Goal: Transaction & Acquisition: Obtain resource

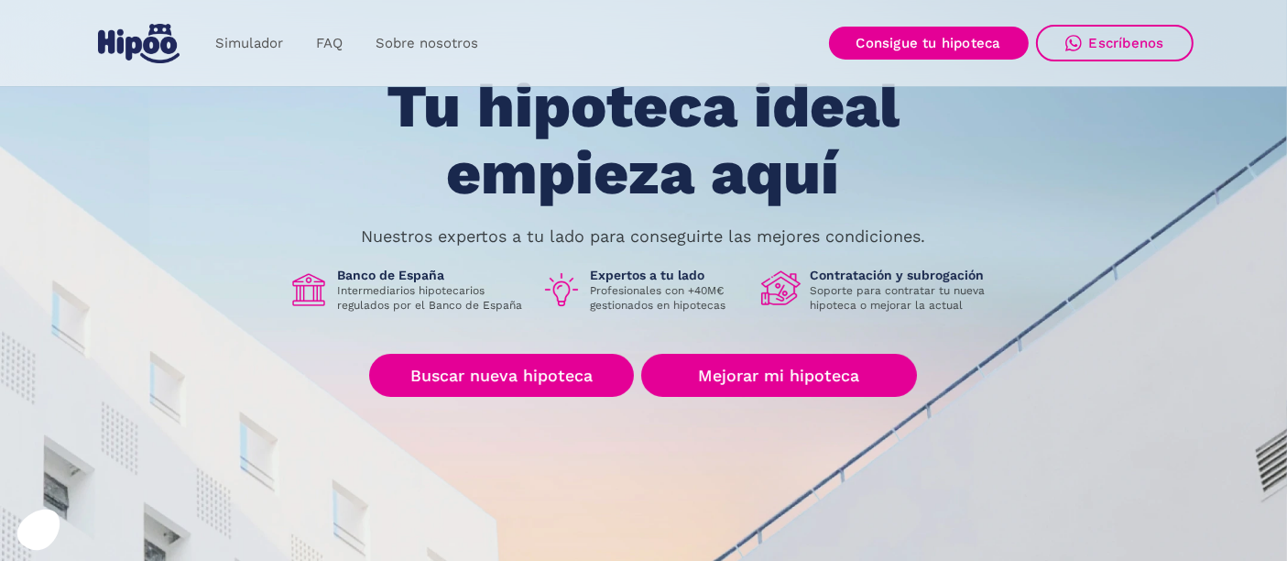
scroll to position [104, 0]
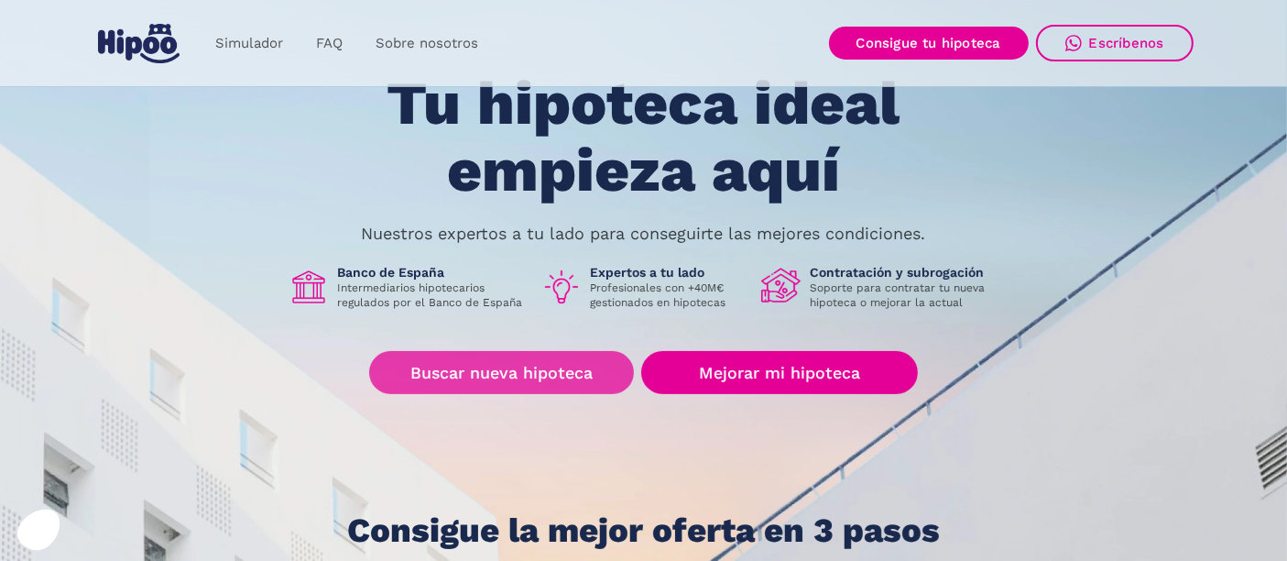
click at [476, 360] on link "Buscar nueva hipoteca" at bounding box center [501, 372] width 265 height 43
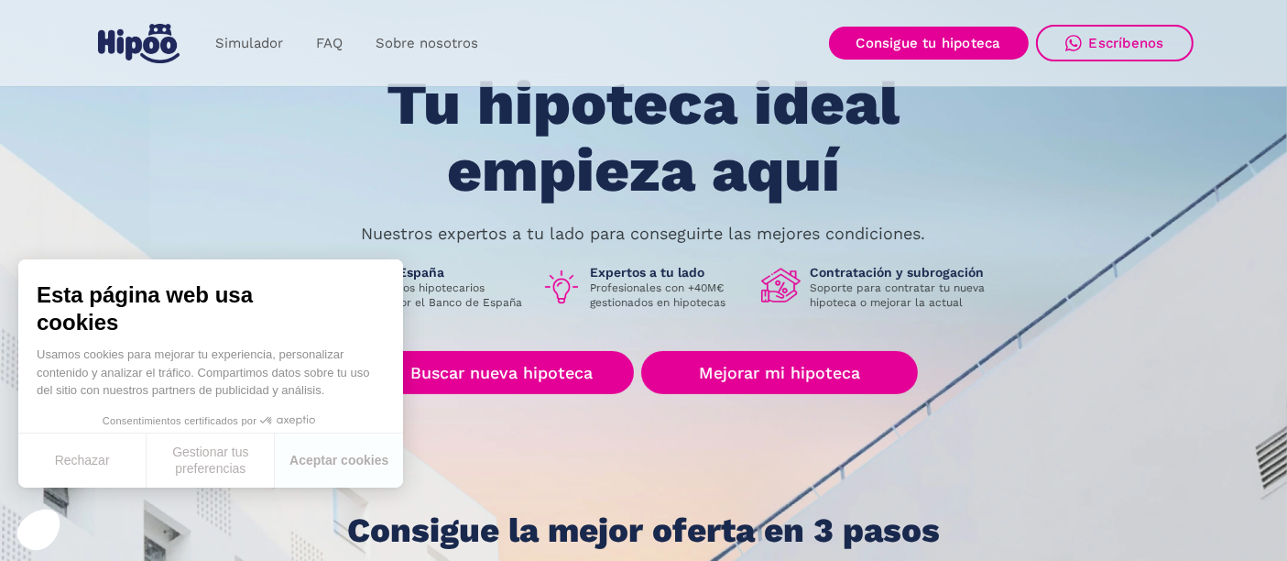
click at [596, 449] on div "Tu hipoteca ideal empieza aquí Nuestros expertos a tu lado para conseguirte las…" at bounding box center [643, 310] width 1099 height 478
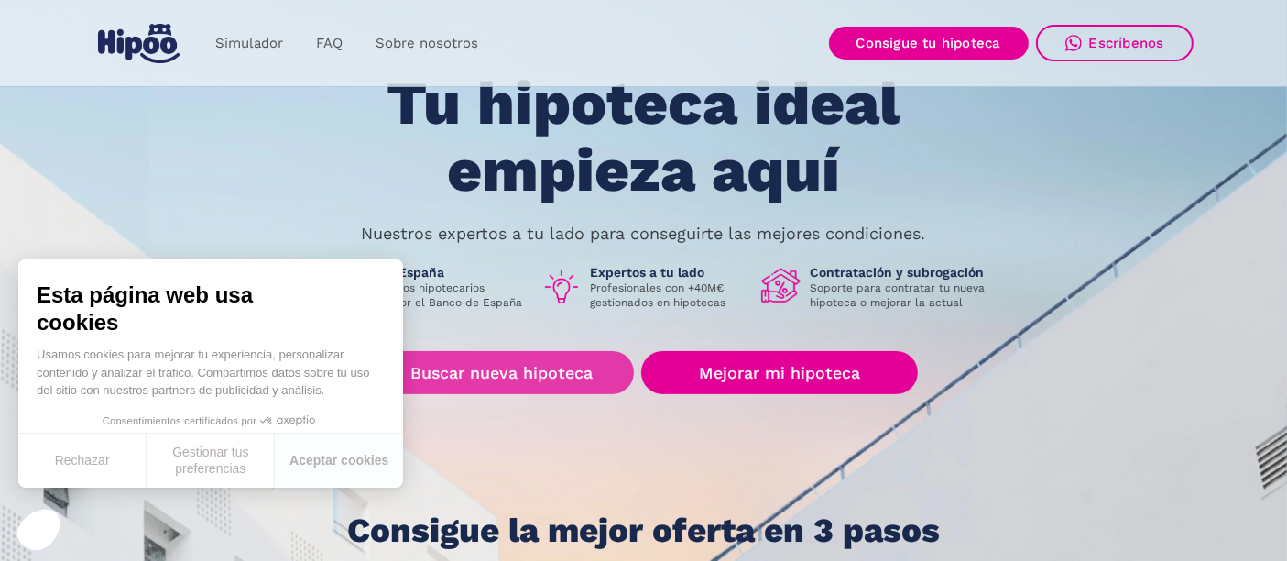
click at [578, 377] on link "Buscar nueva hipoteca" at bounding box center [501, 372] width 265 height 43
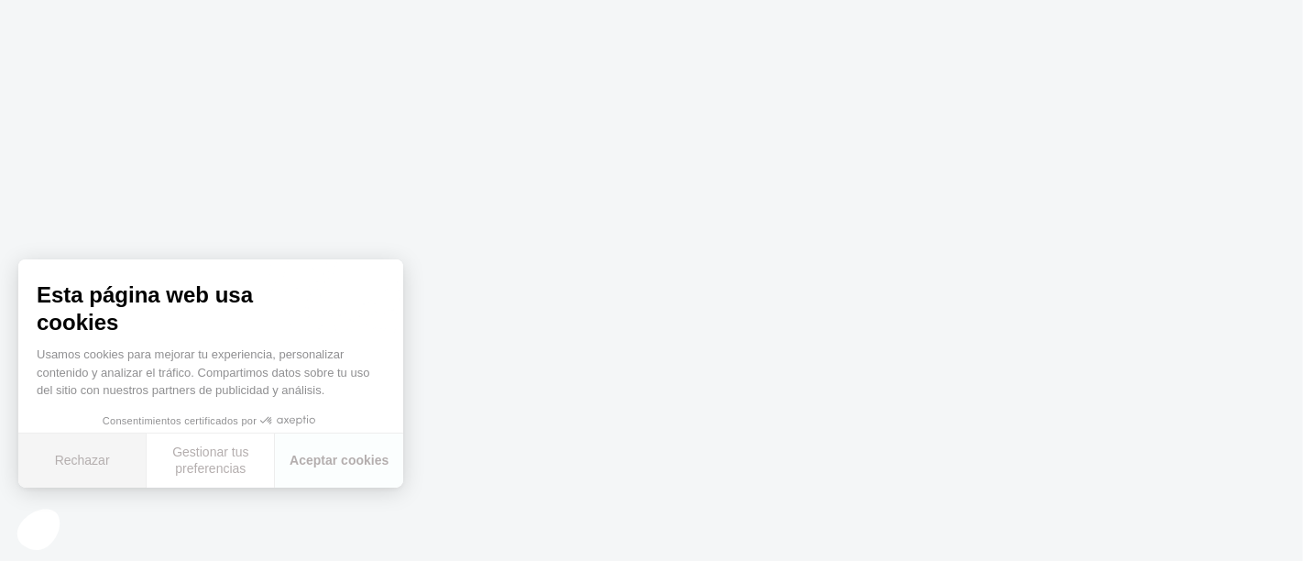
click at [68, 459] on button "Rechazar" at bounding box center [82, 460] width 128 height 54
